Goal: Check status

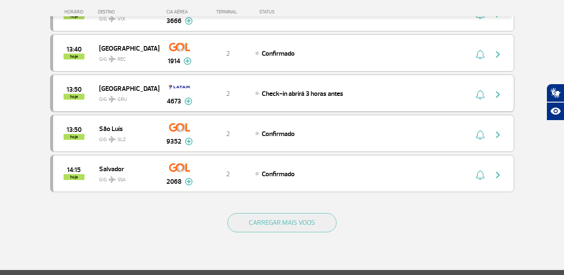
scroll to position [836, 0]
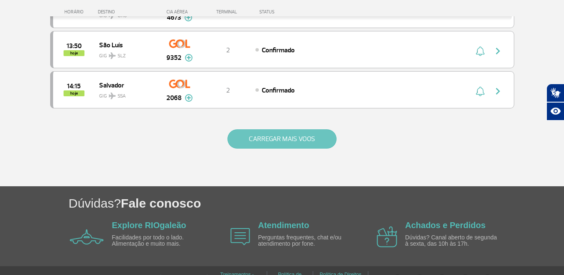
click at [298, 148] on button "CARREGAR MAIS VOOS" at bounding box center [281, 138] width 109 height 19
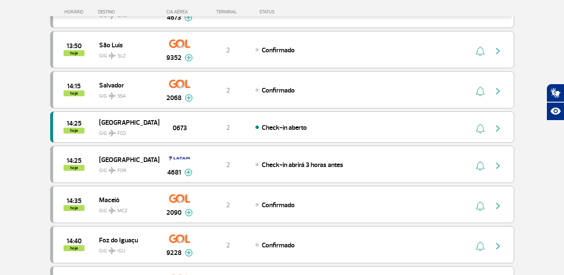
click at [304, 140] on div "14:25 hoje Roma GIG FCO 0673 2 Check-in aberto" at bounding box center [282, 126] width 464 height 31
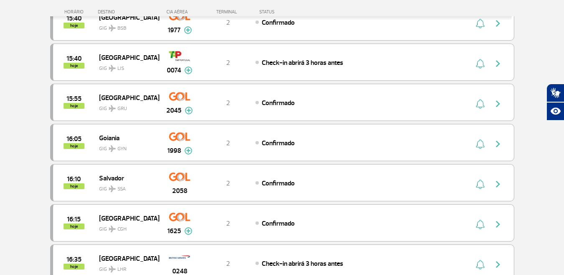
scroll to position [1547, 0]
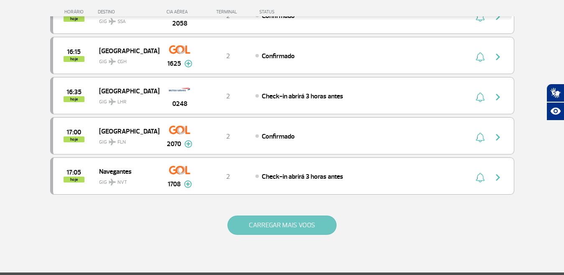
click at [285, 222] on button "CARREGAR MAIS VOOS" at bounding box center [281, 224] width 109 height 19
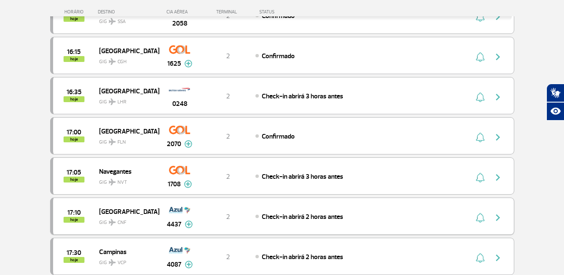
click at [270, 226] on div "17:10 hoje Belo Horizonte GIG CNF 4437 2 Check-in abrirá 2 horas antes Parceria…" at bounding box center [282, 215] width 464 height 37
click at [248, 178] on div "2" at bounding box center [227, 175] width 55 height 9
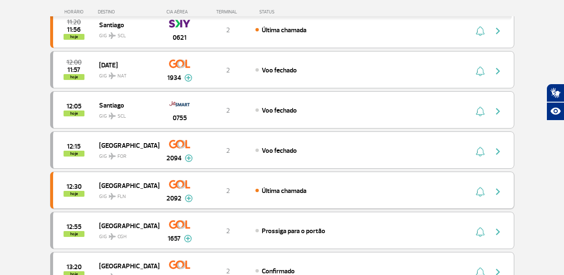
scroll to position [502, 0]
